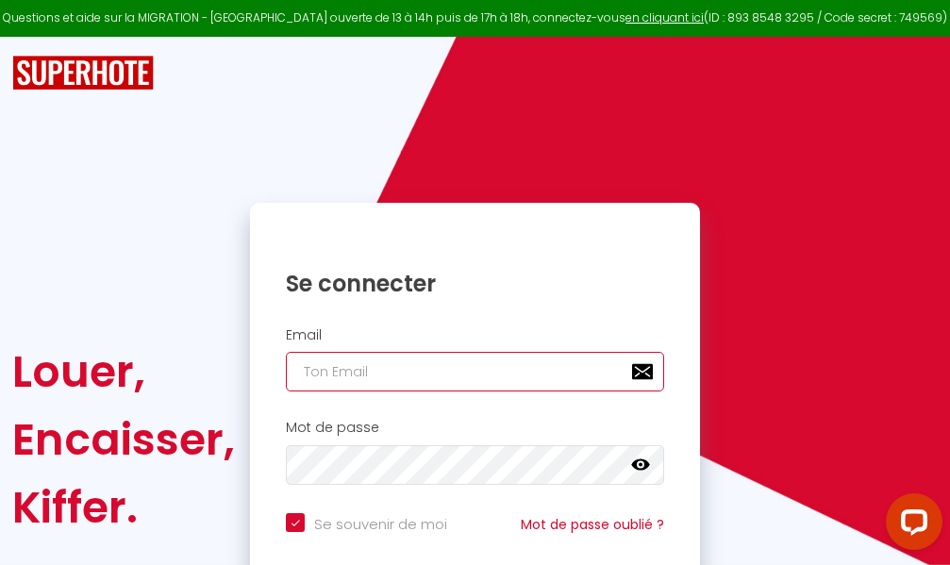
click at [384, 368] on input "email" at bounding box center [475, 372] width 378 height 40
type input "m"
checkbox input "true"
type input "ma"
checkbox input "true"
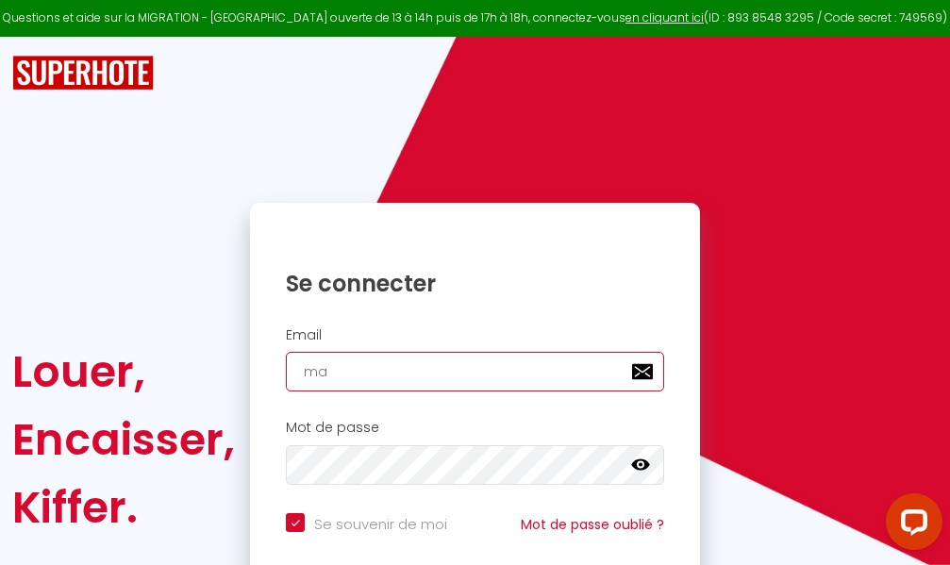
type input "mar"
checkbox input "true"
type input "marc"
checkbox input "true"
type input "marcd"
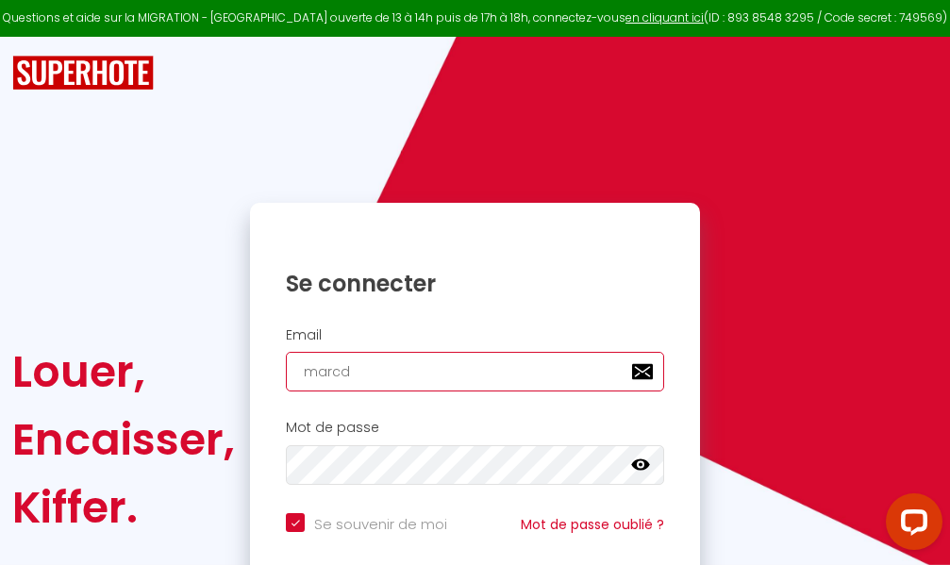
checkbox input "true"
type input "marcdp"
checkbox input "true"
type input "marcdpo"
checkbox input "true"
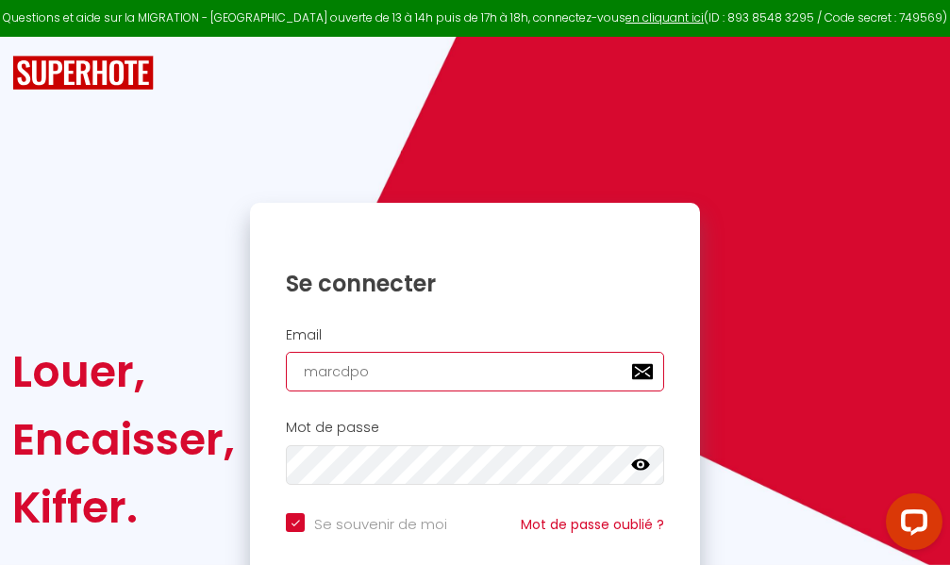
type input "marcdpoz"
checkbox input "true"
type input "marcdpoz."
checkbox input "true"
type input "marcdpoz.l"
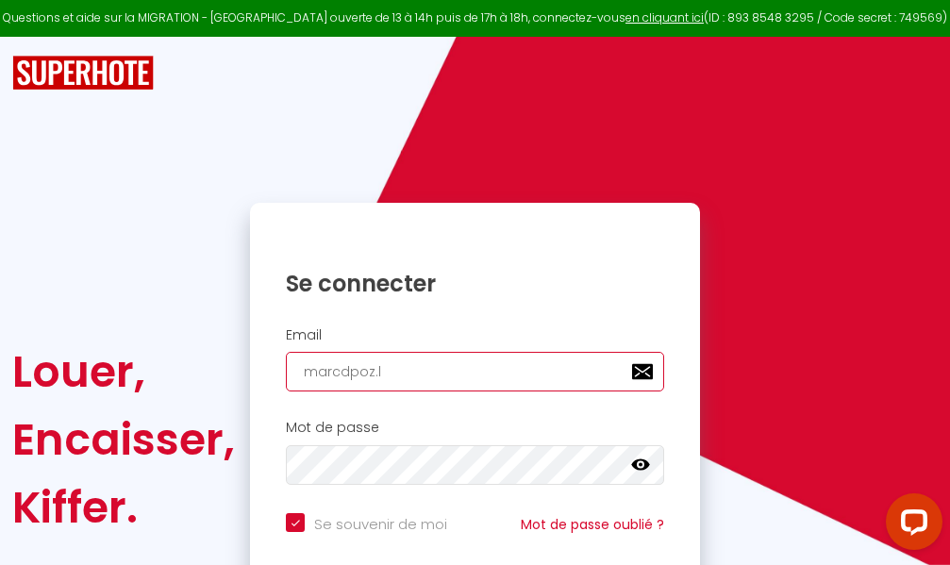
checkbox input "true"
type input "marcdpoz.lo"
checkbox input "true"
type input "marcdpoz.loc"
checkbox input "true"
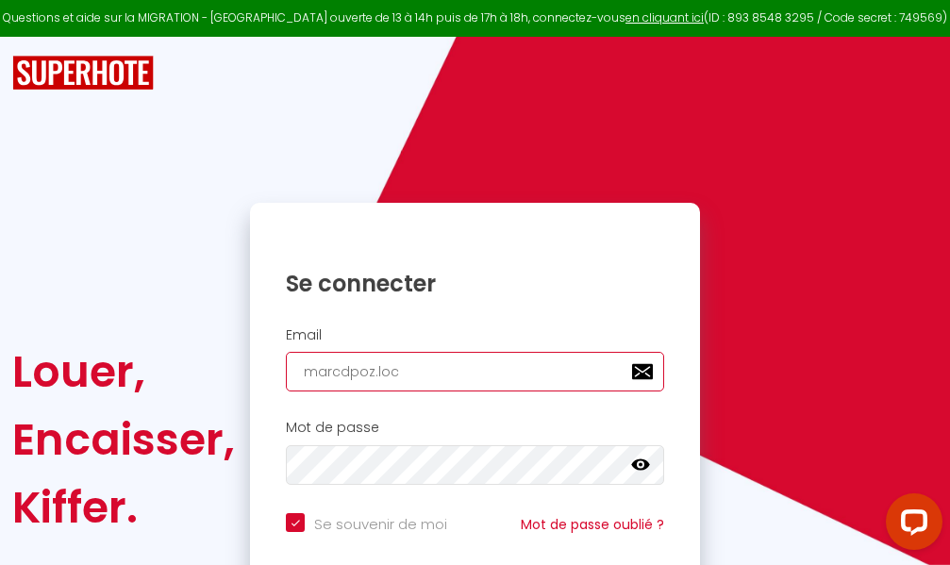
type input "marcdpoz.loca"
checkbox input "true"
type input "marcdpoz.locat"
checkbox input "true"
type input "marcdpoz.locati"
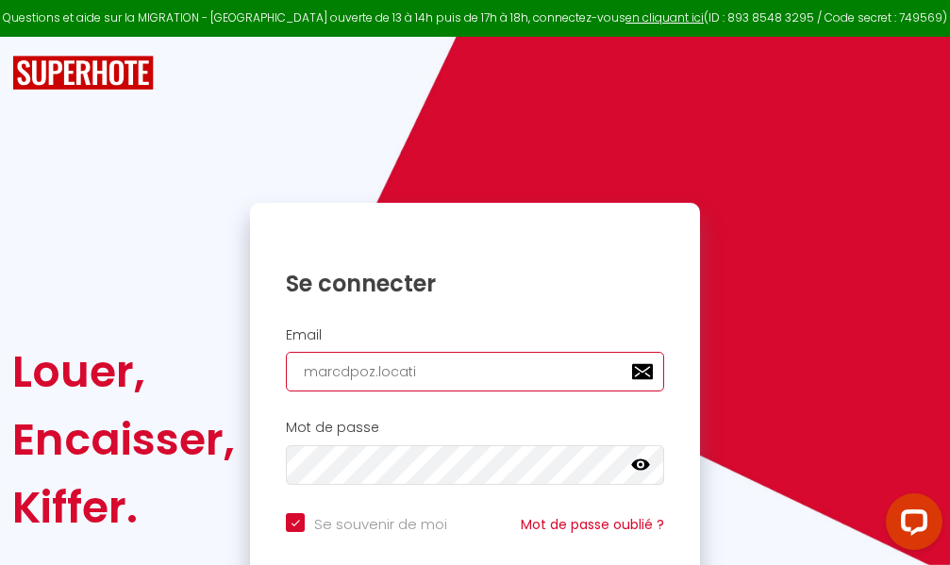
checkbox input "true"
type input "marcdpoz.locatio"
checkbox input "true"
type input "marcdpoz.location"
checkbox input "true"
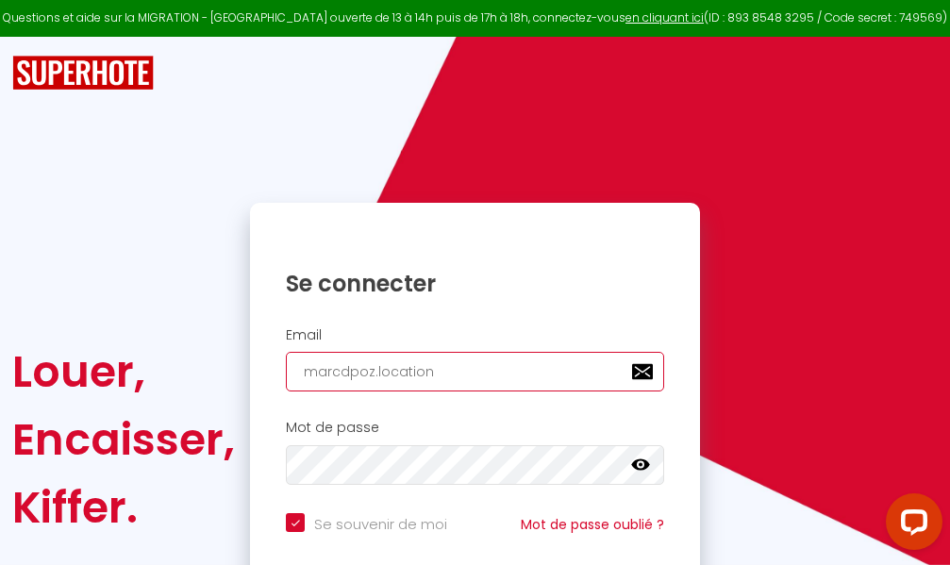
type input "marcdpoz.location@"
checkbox input "true"
type input "marcdpoz.location@g"
checkbox input "true"
type input "marcdpoz.location@gm"
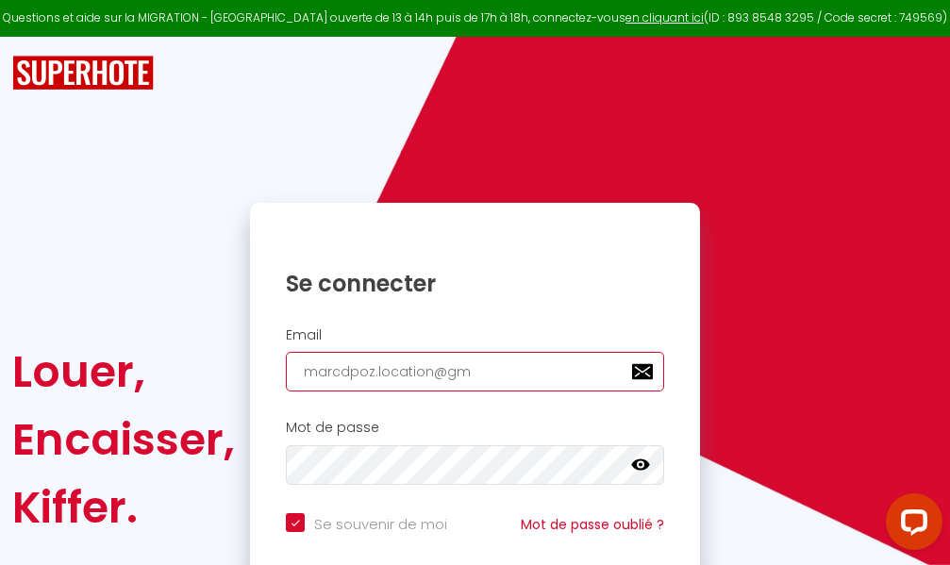
checkbox input "true"
type input "marcdpoz.location@gma"
checkbox input "true"
type input "marcdpoz.location@gmai"
checkbox input "true"
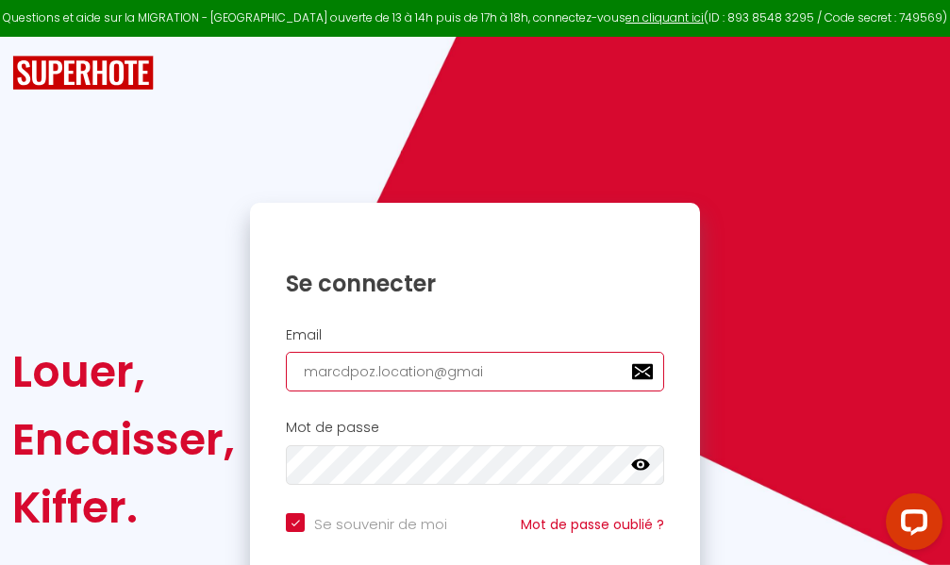
type input "[EMAIL_ADDRESS]"
checkbox input "true"
type input "[EMAIL_ADDRESS]."
checkbox input "true"
type input "marcdpoz.location@gmail.c"
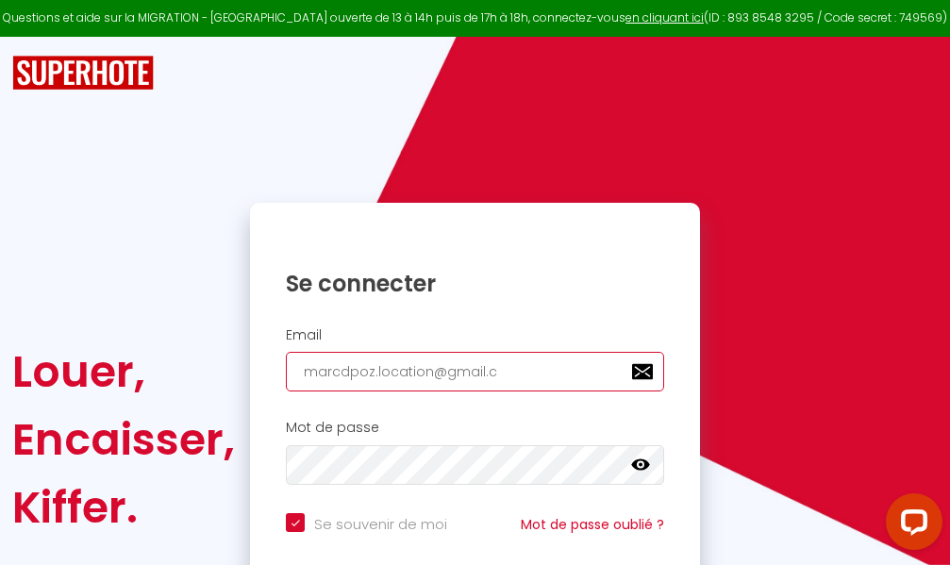
checkbox input "true"
type input "[EMAIL_ADDRESS][DOMAIN_NAME]"
checkbox input "true"
type input "[EMAIL_ADDRESS][DOMAIN_NAME]"
checkbox input "true"
